Goal: Transaction & Acquisition: Purchase product/service

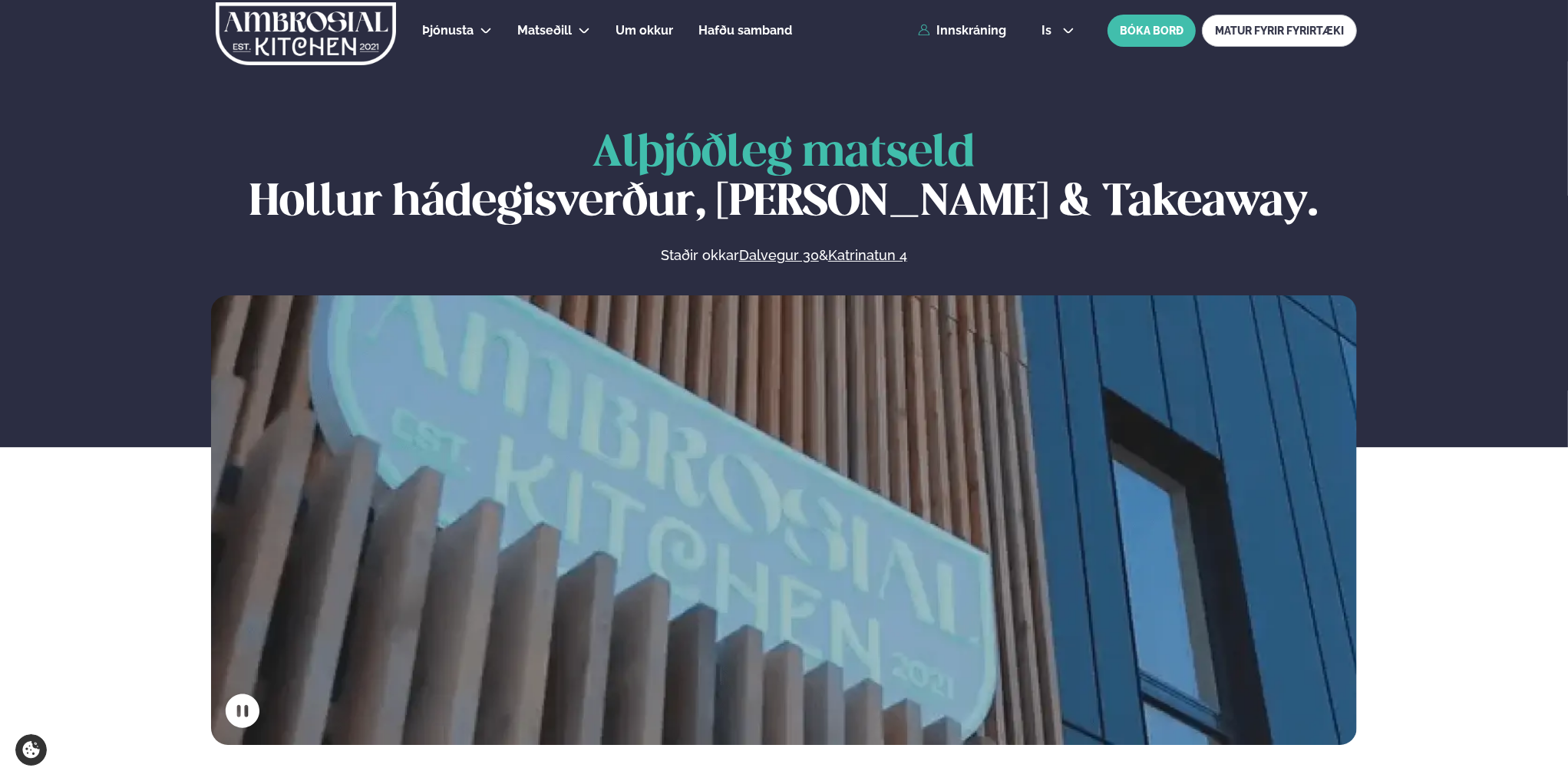
click at [961, 38] on div "Þjónusta Hádegismatur fyrir fyrirtæki Fyrirtækja veitingar Einkapartý Matseðill…" at bounding box center [784, 31] width 1238 height 62
click at [964, 32] on link "Innskráning" at bounding box center [962, 30] width 89 height 14
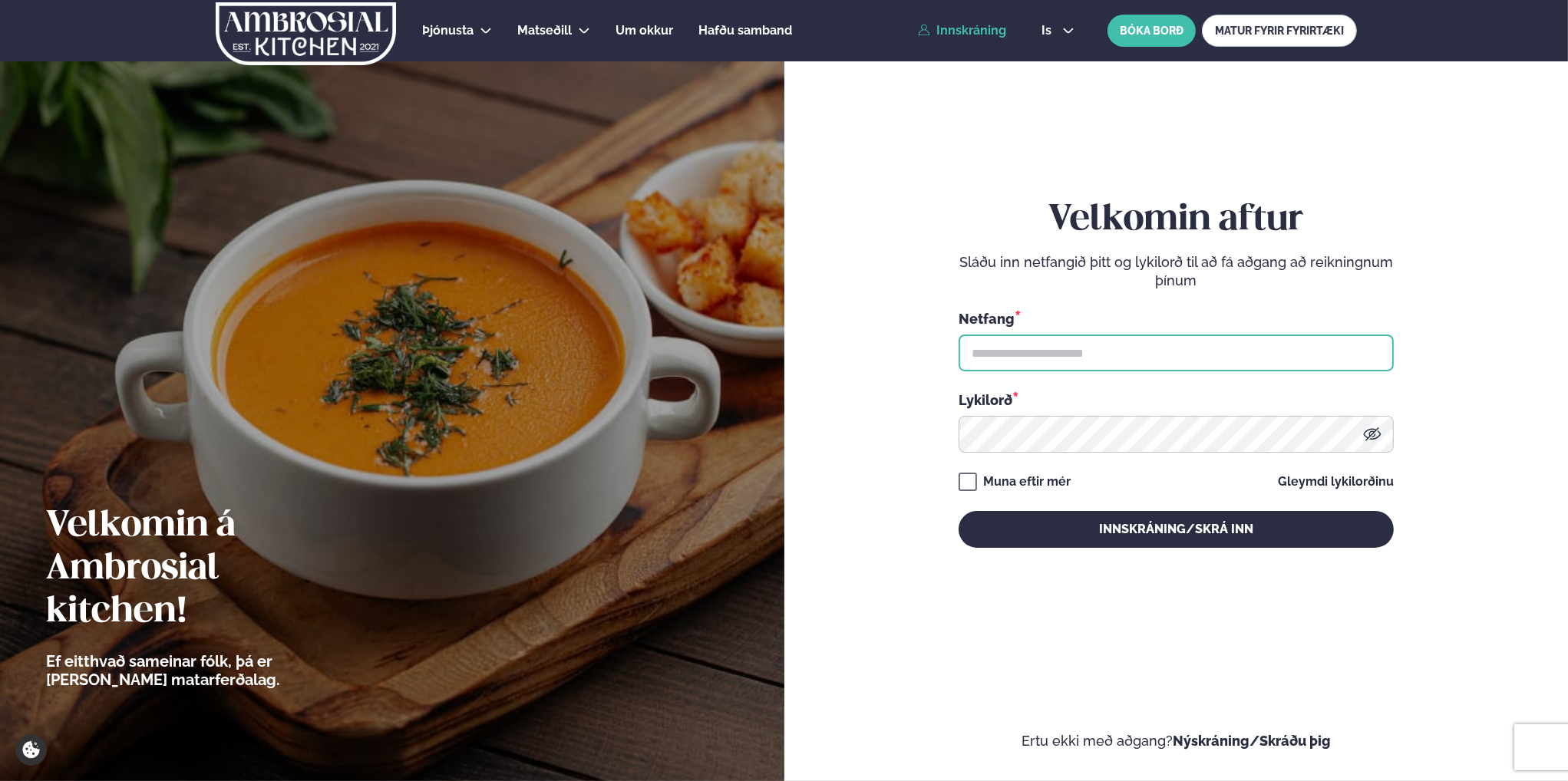
click at [1077, 359] on input "text" at bounding box center [1175, 353] width 435 height 37
type input "**********"
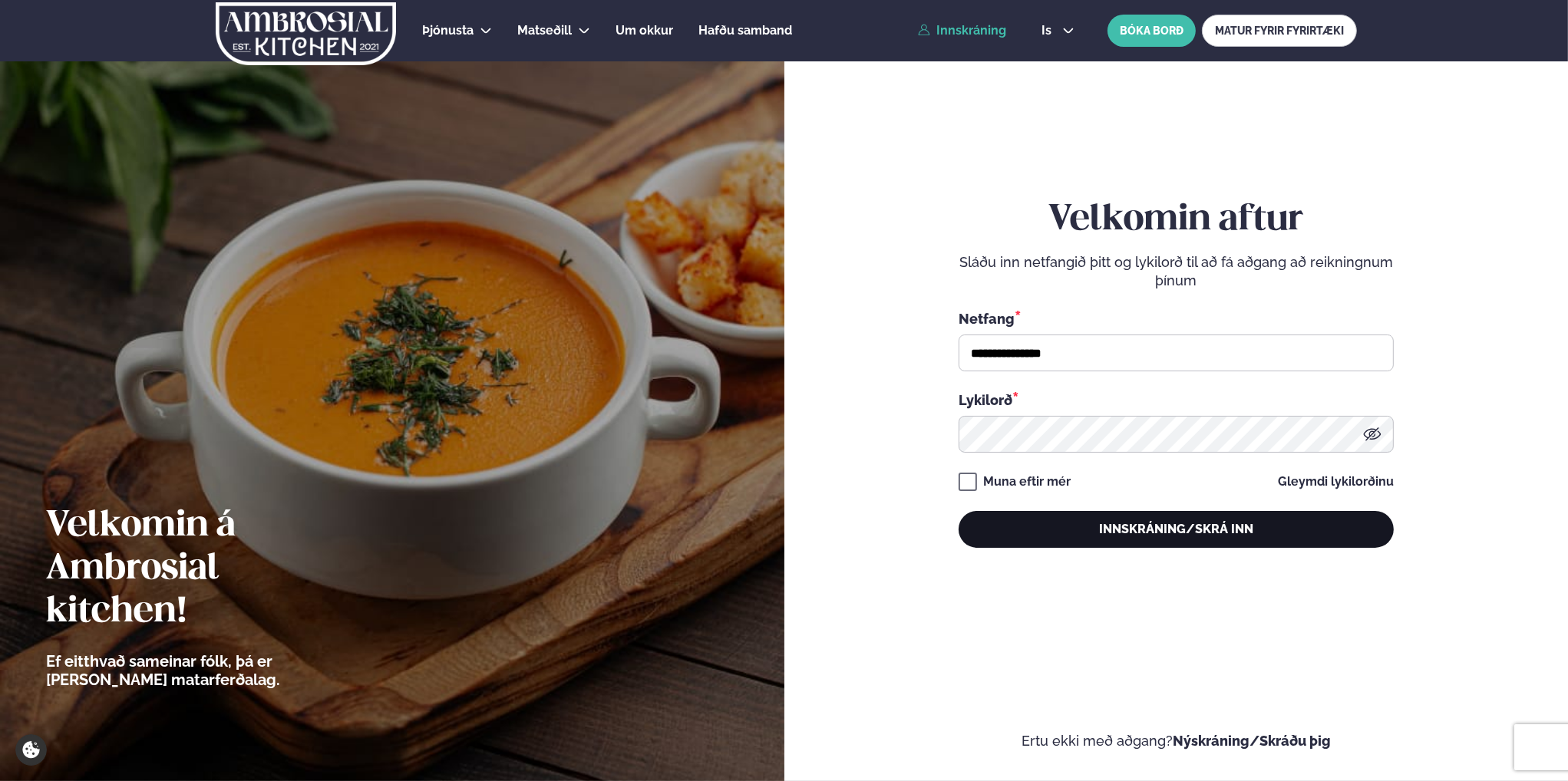
click at [1153, 533] on button "Innskráning/Skrá inn" at bounding box center [1175, 529] width 435 height 37
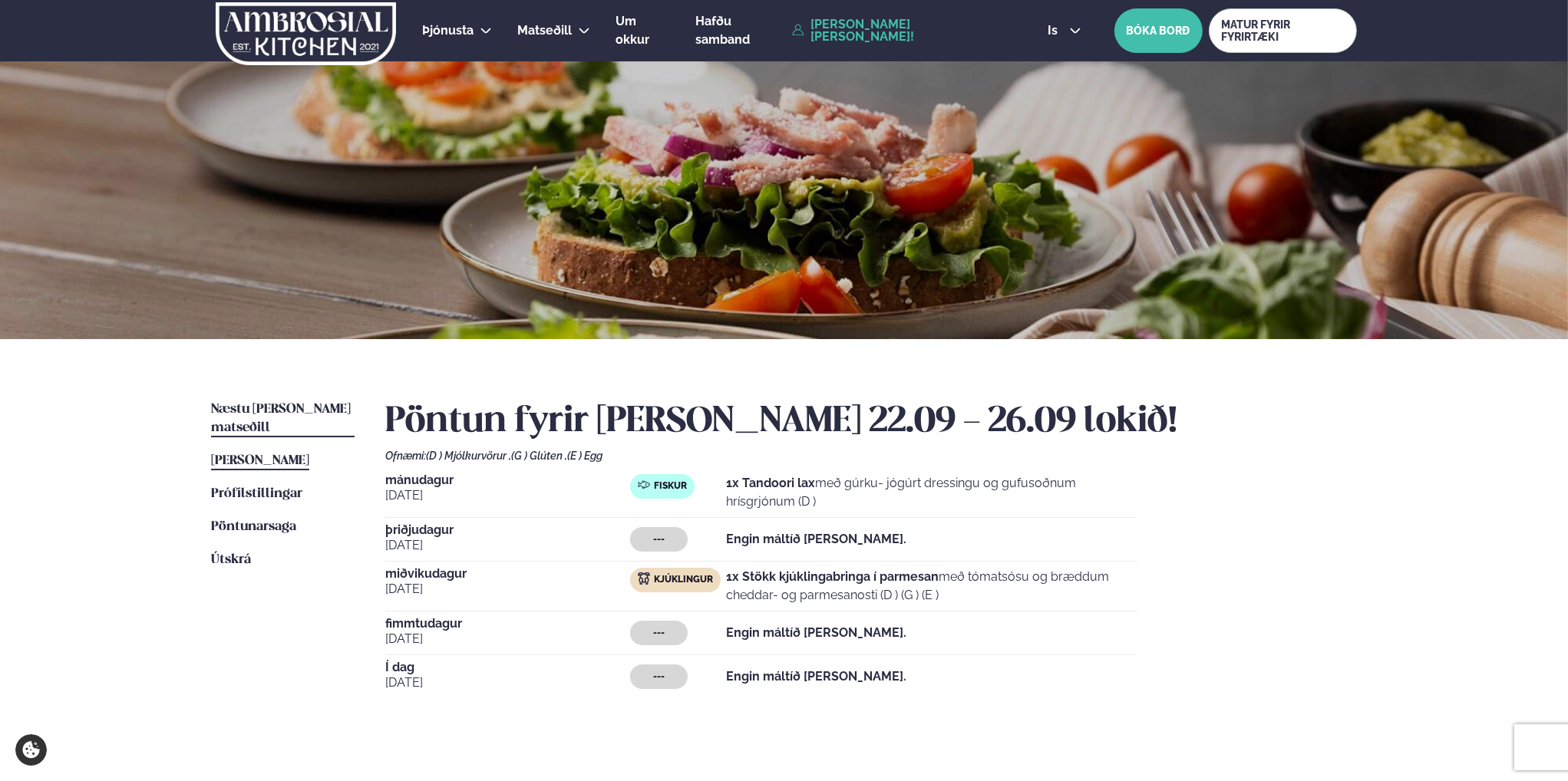
click at [302, 411] on span "Næstu [PERSON_NAME] matseðill" at bounding box center [281, 419] width 140 height 32
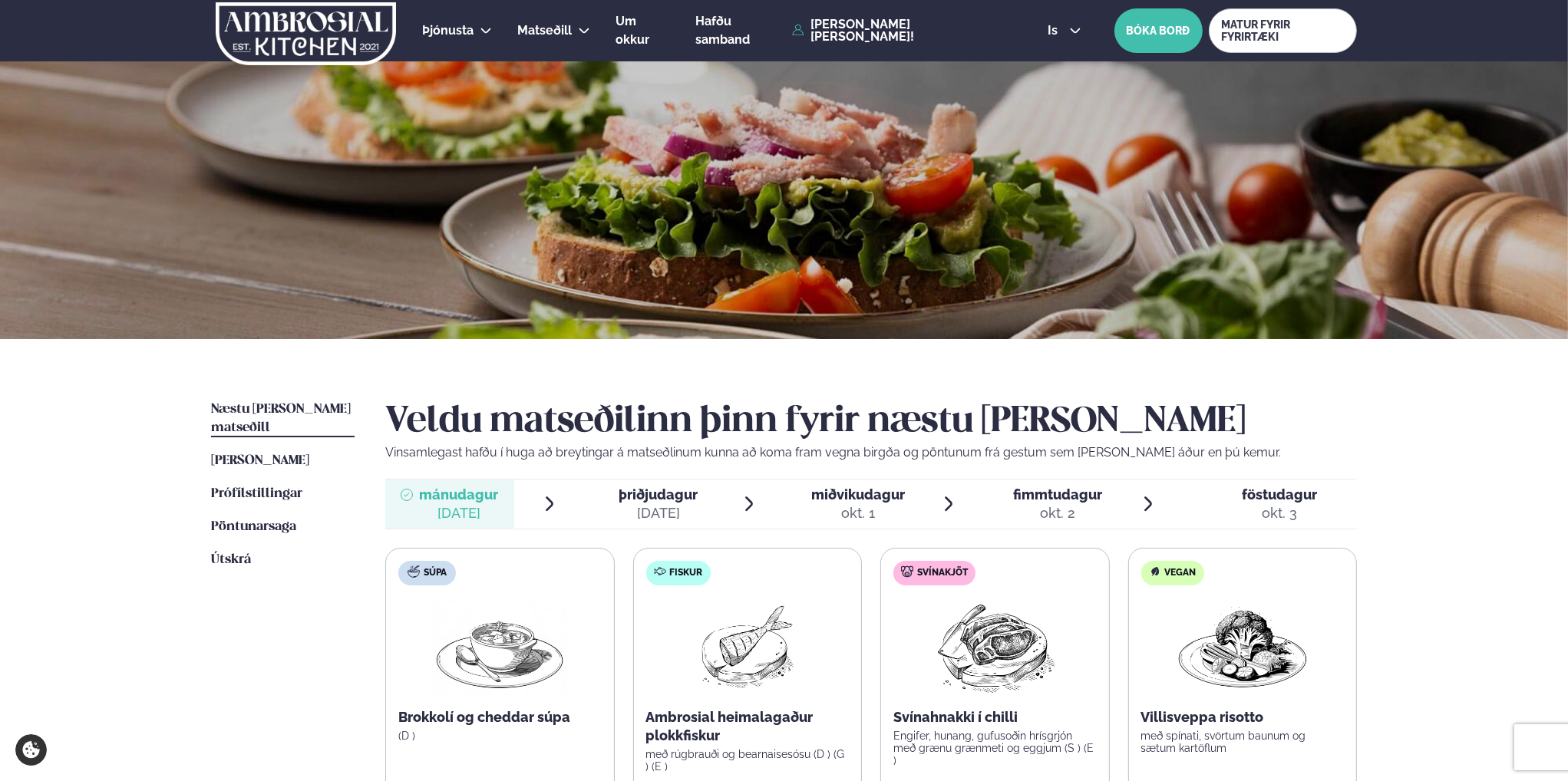
scroll to position [307, 0]
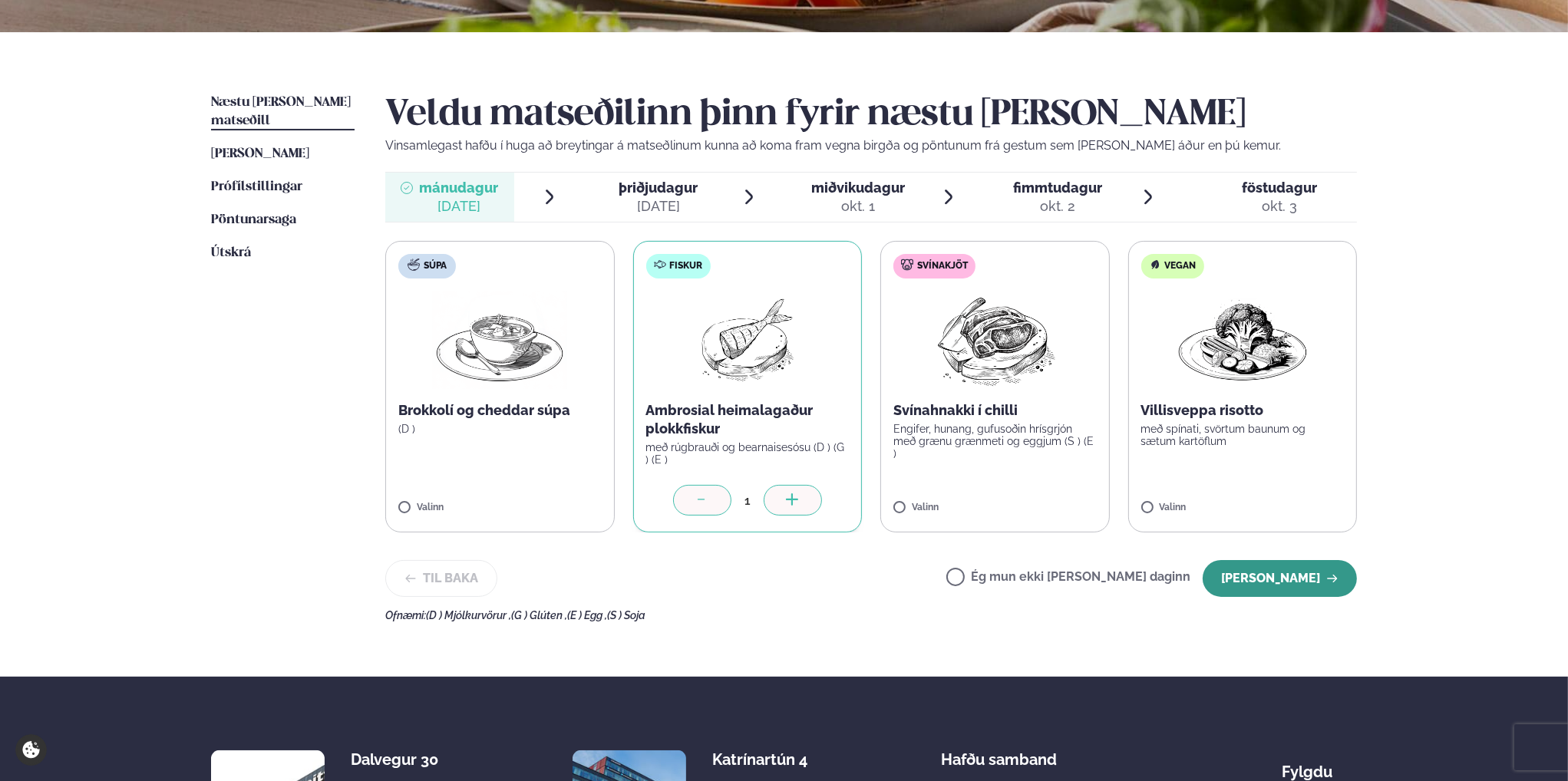
click at [1314, 579] on button "[PERSON_NAME]" at bounding box center [1280, 578] width 154 height 37
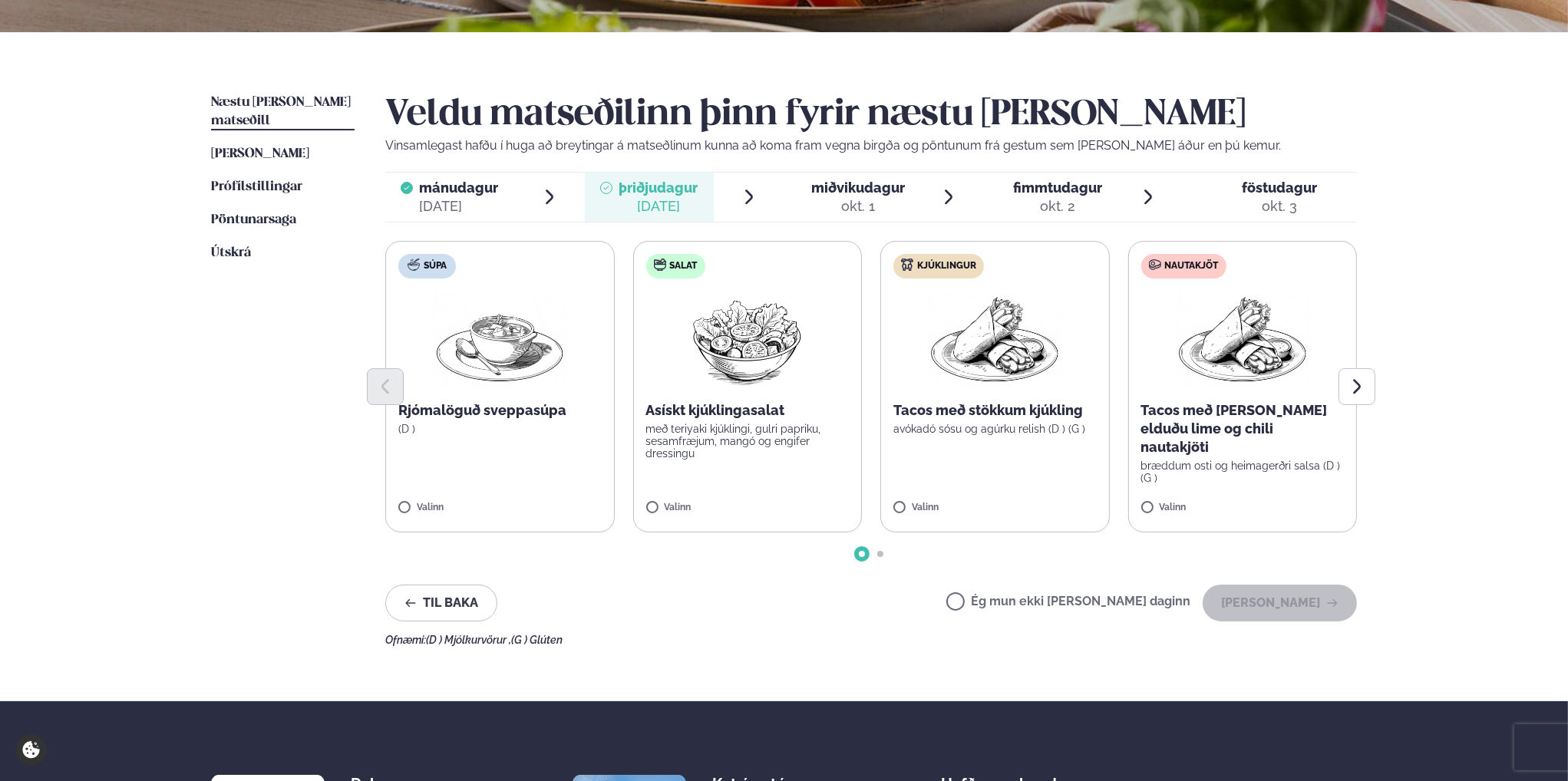
click at [884, 197] on div "okt. 1" at bounding box center [858, 206] width 93 height 19
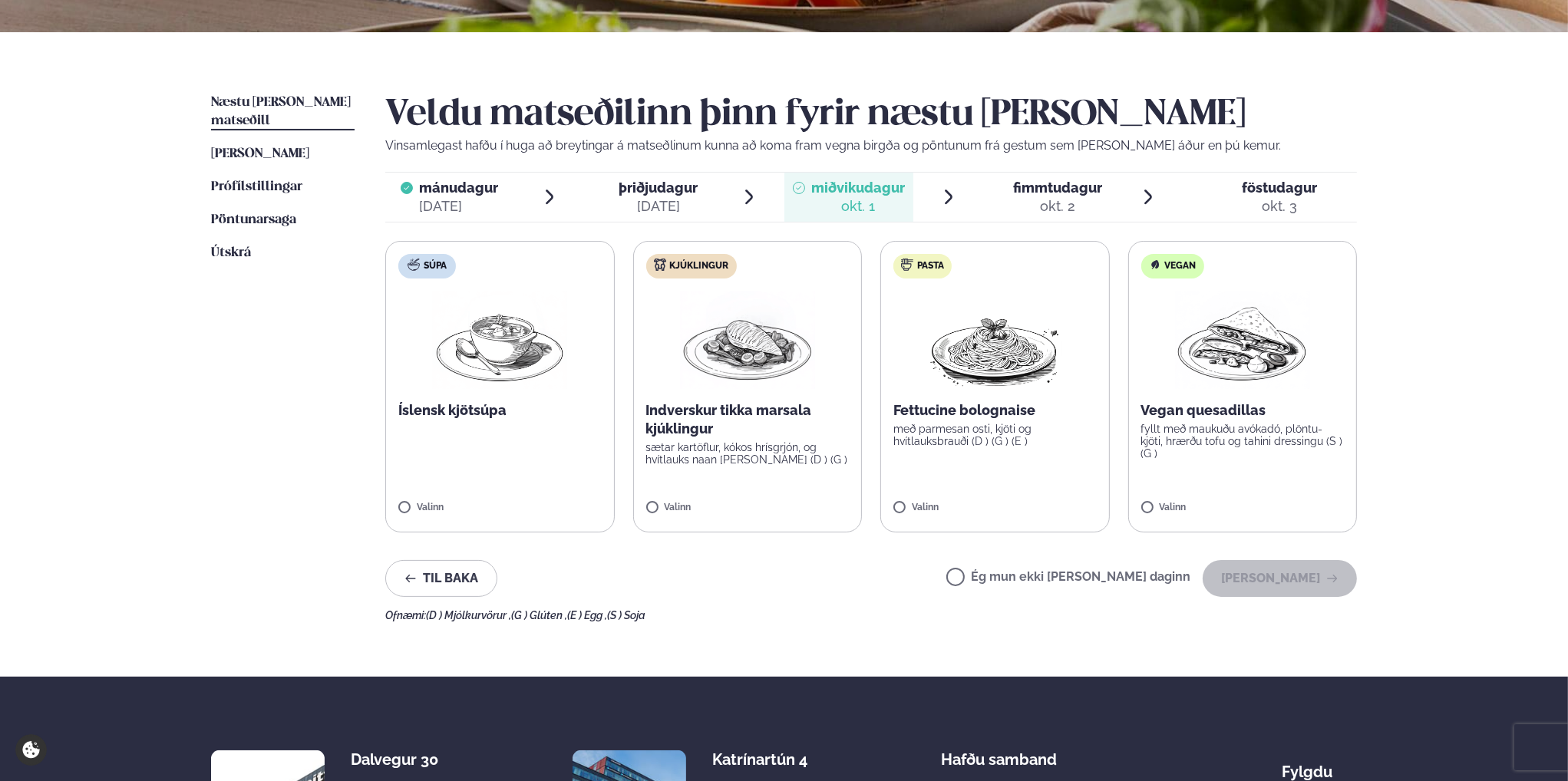
click at [1204, 407] on p "Vegan quesadillas" at bounding box center [1243, 410] width 203 height 19
click at [1286, 575] on button "[PERSON_NAME]" at bounding box center [1280, 578] width 154 height 37
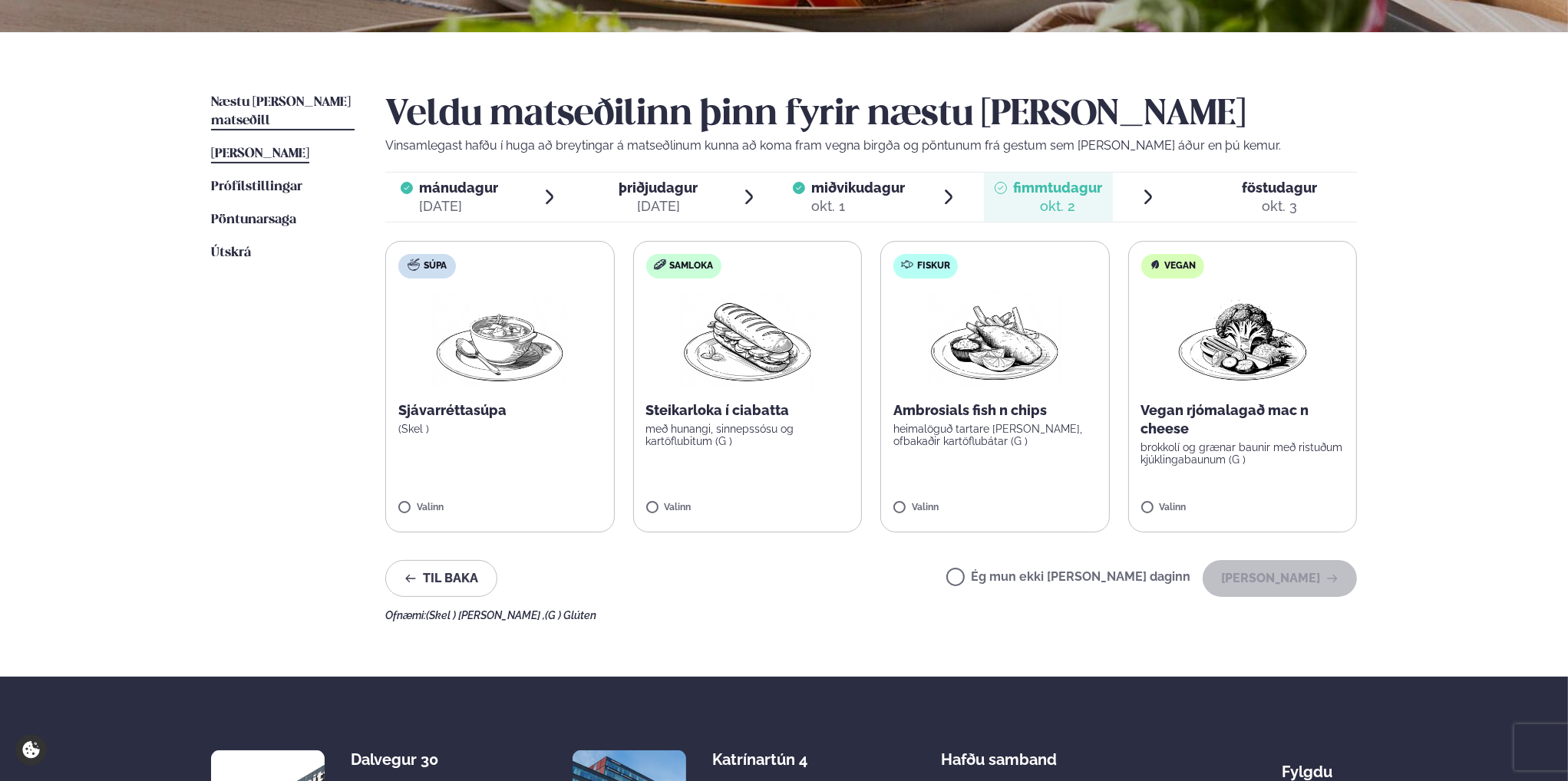
click at [267, 147] on span "[PERSON_NAME]" at bounding box center [260, 154] width 98 height 13
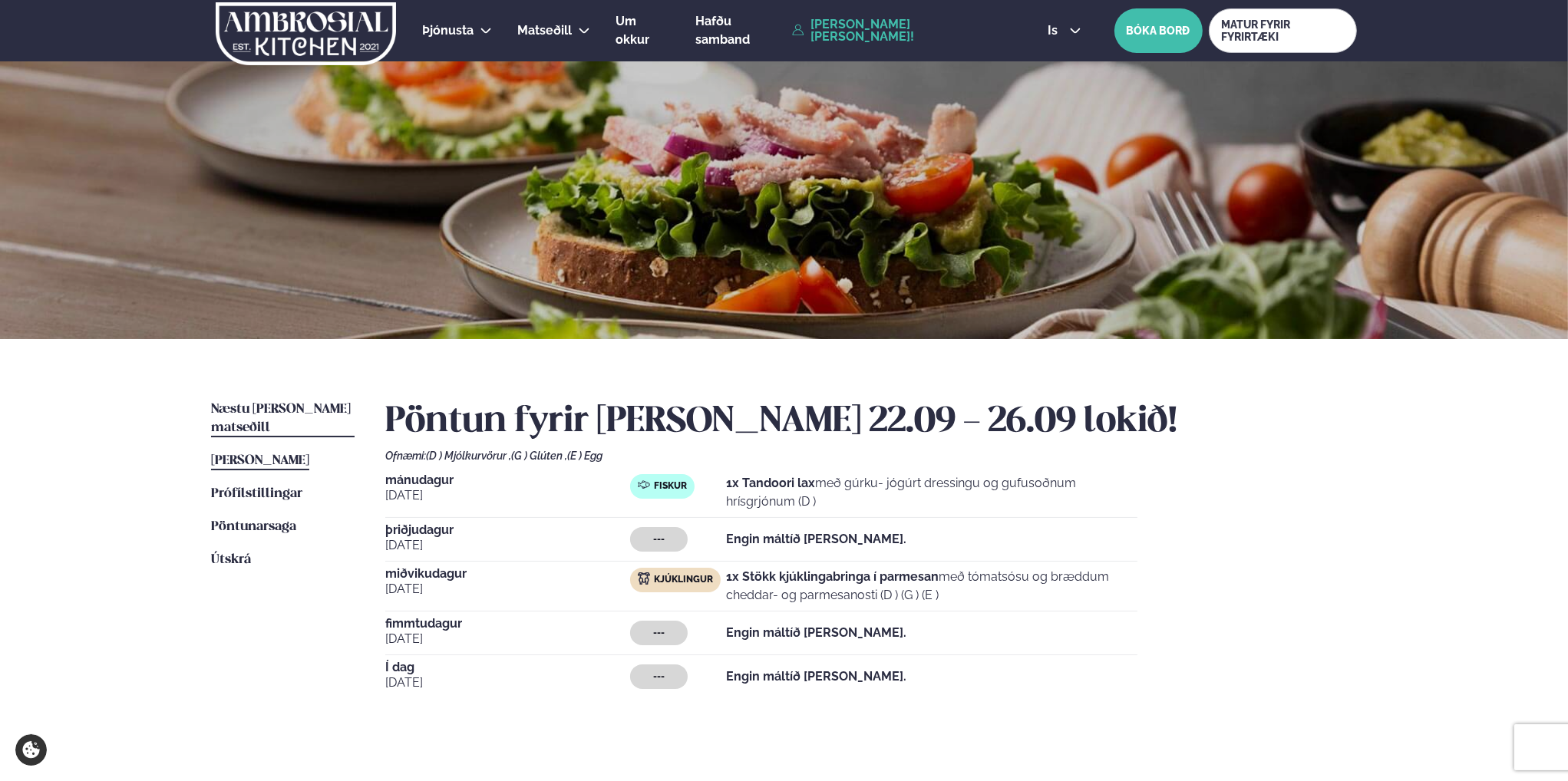
click at [272, 405] on span "Næstu [PERSON_NAME] matseðill" at bounding box center [281, 419] width 140 height 32
